Goal: Entertainment & Leisure: Consume media (video, audio)

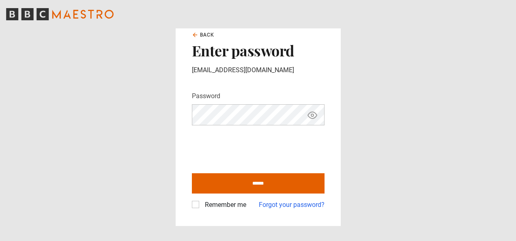
click at [313, 116] on icon "Show password" at bounding box center [312, 115] width 2 height 2
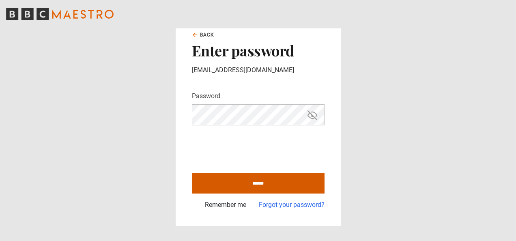
click at [295, 181] on input "******" at bounding box center [258, 183] width 133 height 20
type input "**********"
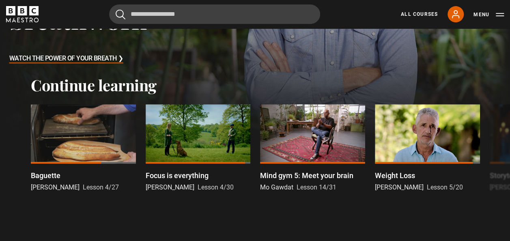
scroll to position [218, 0]
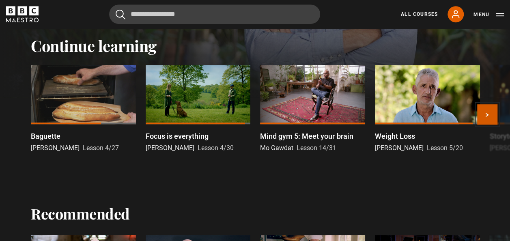
click at [486, 118] on button "Next" at bounding box center [487, 114] width 20 height 20
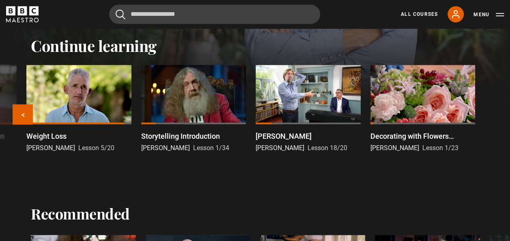
click at [486, 118] on div "Baguette Richard Bertinet Lesson 4/27 Focus is everything Steve Mann Lesson 4/3…" at bounding box center [255, 117] width 510 height 104
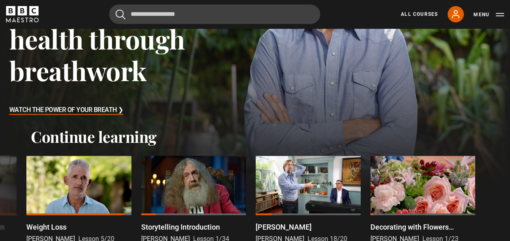
scroll to position [163, 0]
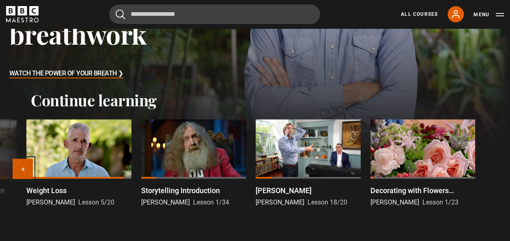
click at [20, 171] on button "Previous" at bounding box center [23, 169] width 20 height 20
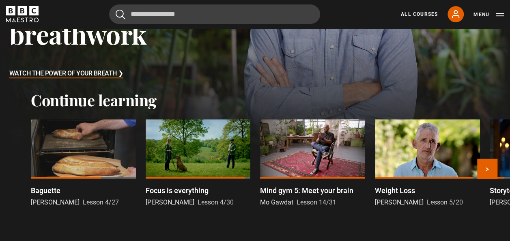
click at [56, 134] on div at bounding box center [83, 148] width 105 height 59
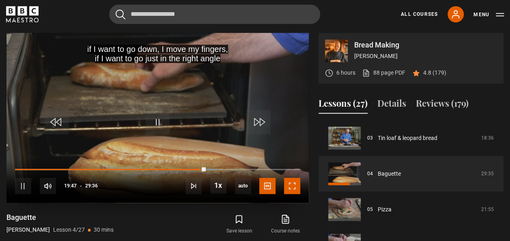
click at [296, 186] on span "Video Player" at bounding box center [292, 186] width 16 height 16
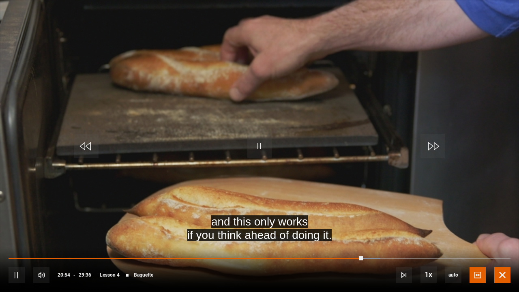
click at [507, 240] on span "Video Player" at bounding box center [502, 275] width 16 height 16
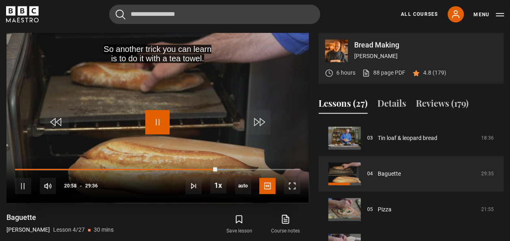
click at [157, 117] on span "Video Player" at bounding box center [157, 122] width 24 height 24
click at [421, 14] on link "All Courses" at bounding box center [419, 14] width 37 height 7
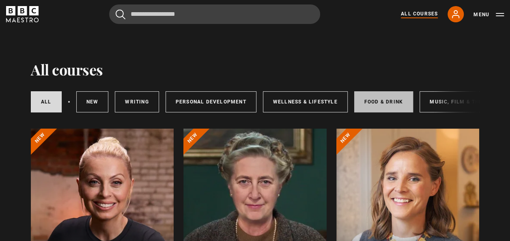
click at [368, 99] on link "Food & Drink" at bounding box center [383, 101] width 59 height 21
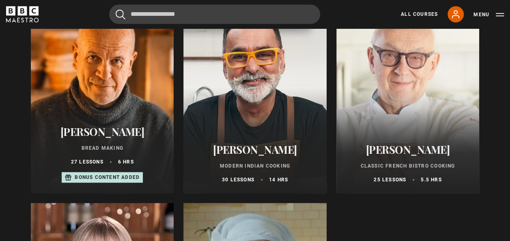
scroll to position [333, 0]
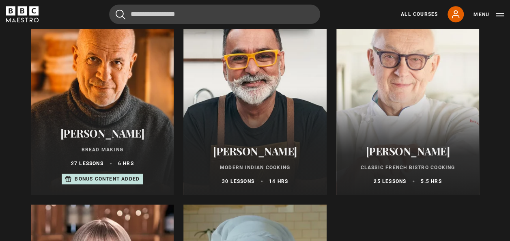
click at [265, 156] on h2 "[PERSON_NAME]" at bounding box center [254, 151] width 123 height 13
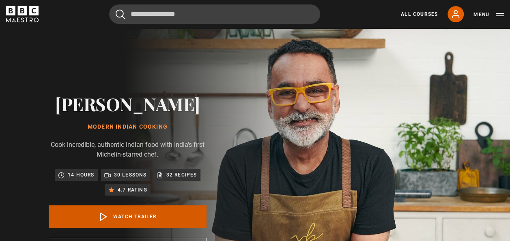
click at [140, 222] on link "Watch Trailer" at bounding box center [128, 216] width 158 height 23
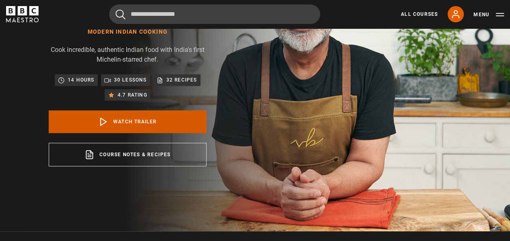
scroll to position [300, 0]
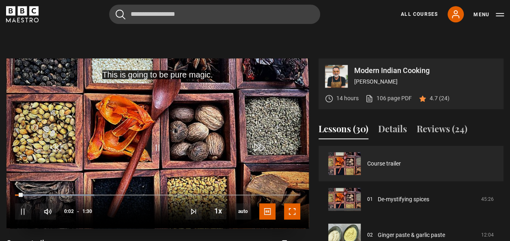
click at [297, 213] on span "Video Player" at bounding box center [292, 211] width 16 height 16
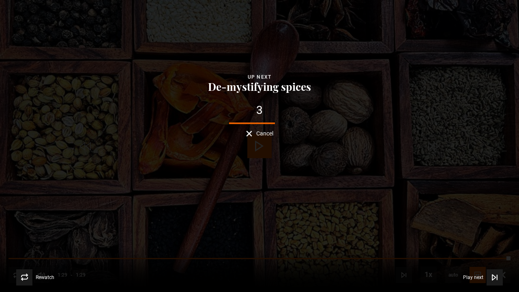
click at [252, 134] on button "Cancel" at bounding box center [259, 134] width 27 height 6
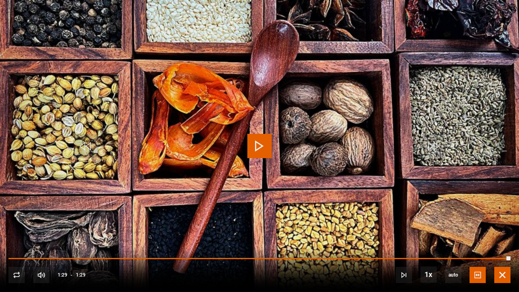
click at [499, 240] on span "Video Player" at bounding box center [502, 275] width 16 height 16
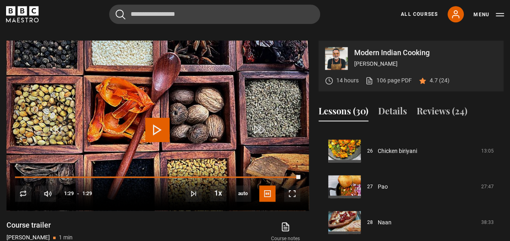
scroll to position [923, 0]
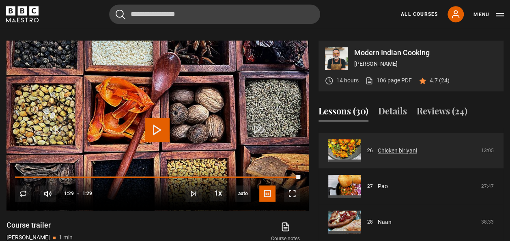
click at [390, 148] on link "Chicken biriyani" at bounding box center [396, 150] width 39 height 9
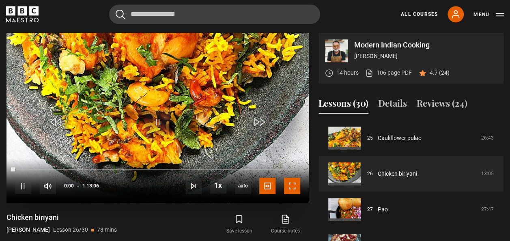
click at [296, 187] on span "Video Player" at bounding box center [292, 186] width 16 height 16
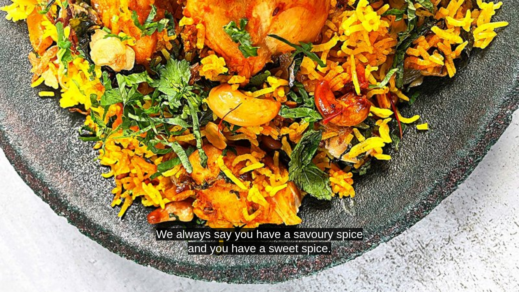
click at [298, 217] on video "Video Player" at bounding box center [259, 146] width 519 height 292
